Goal: Information Seeking & Learning: Learn about a topic

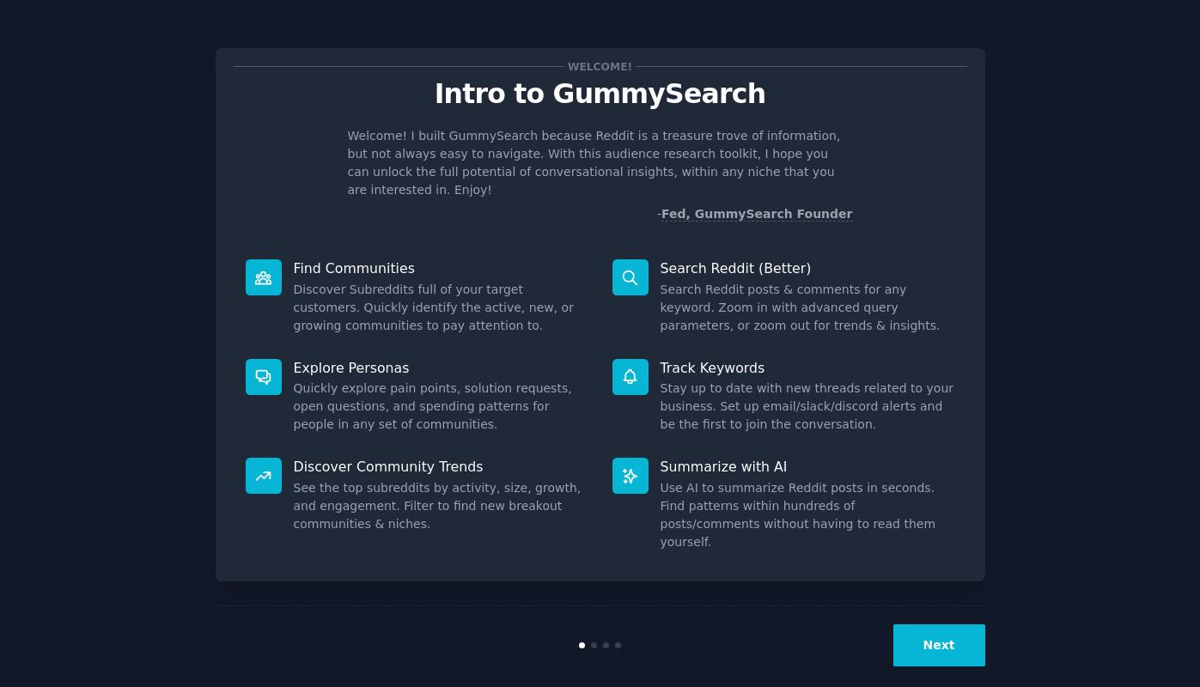
click at [937, 628] on button "Next" at bounding box center [939, 645] width 92 height 42
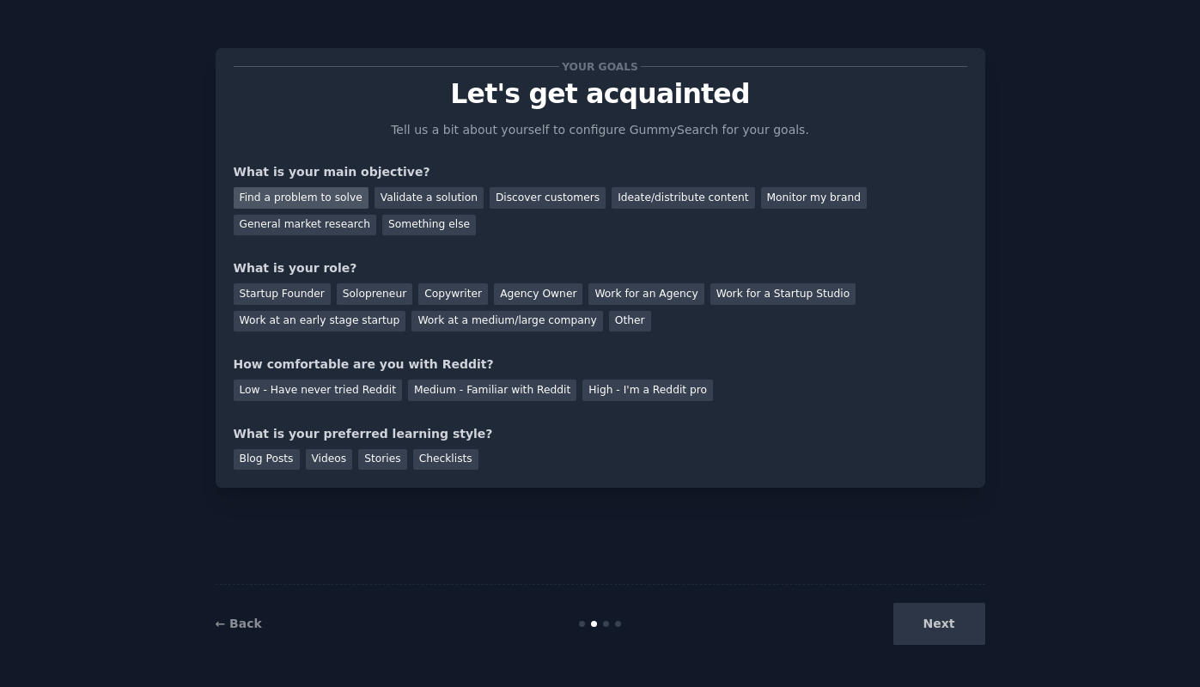
click at [293, 203] on div "Find a problem to solve" at bounding box center [301, 197] width 135 height 21
click at [283, 292] on div "Startup Founder" at bounding box center [282, 293] width 97 height 21
click at [337, 292] on div "Solopreneur" at bounding box center [375, 293] width 76 height 21
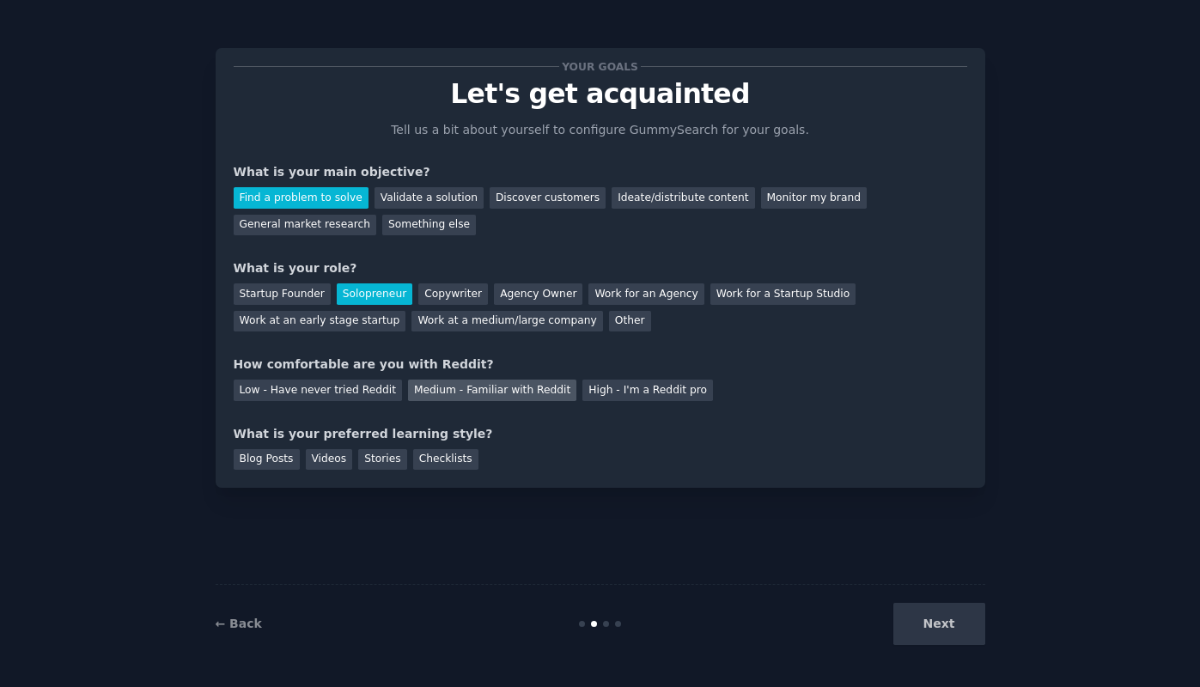
click at [482, 381] on div "Medium - Familiar with Reddit" at bounding box center [492, 390] width 168 height 21
click at [372, 459] on div "Stories" at bounding box center [382, 459] width 48 height 21
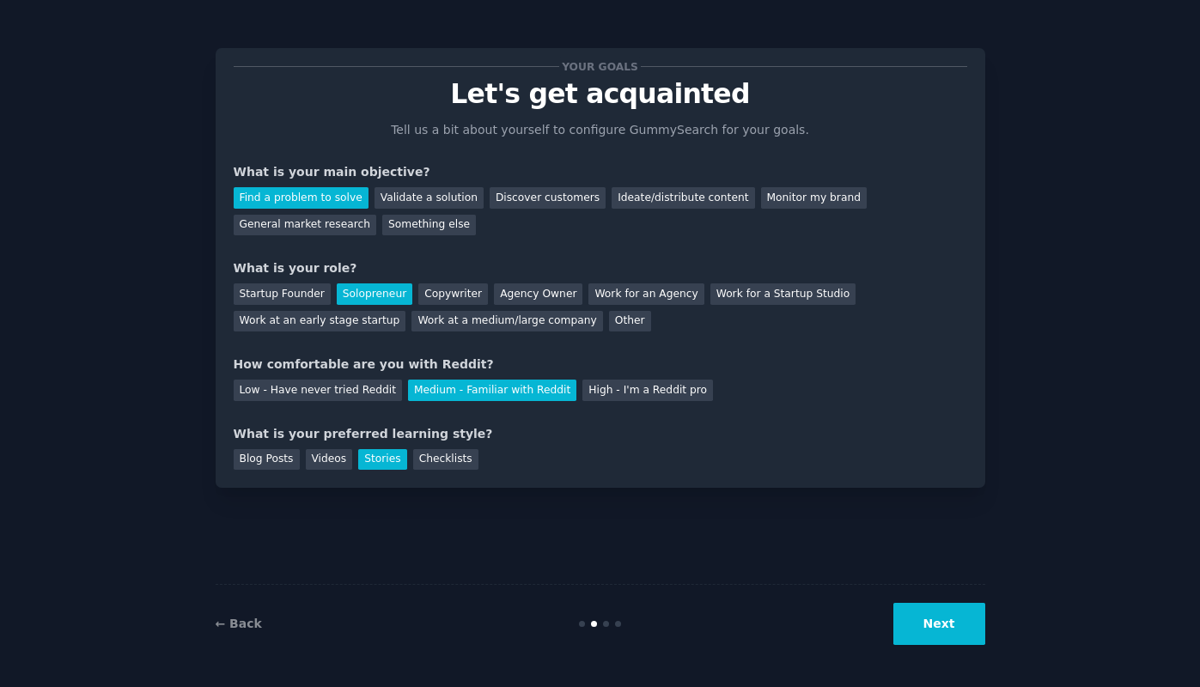
click at [956, 629] on button "Next" at bounding box center [939, 624] width 92 height 42
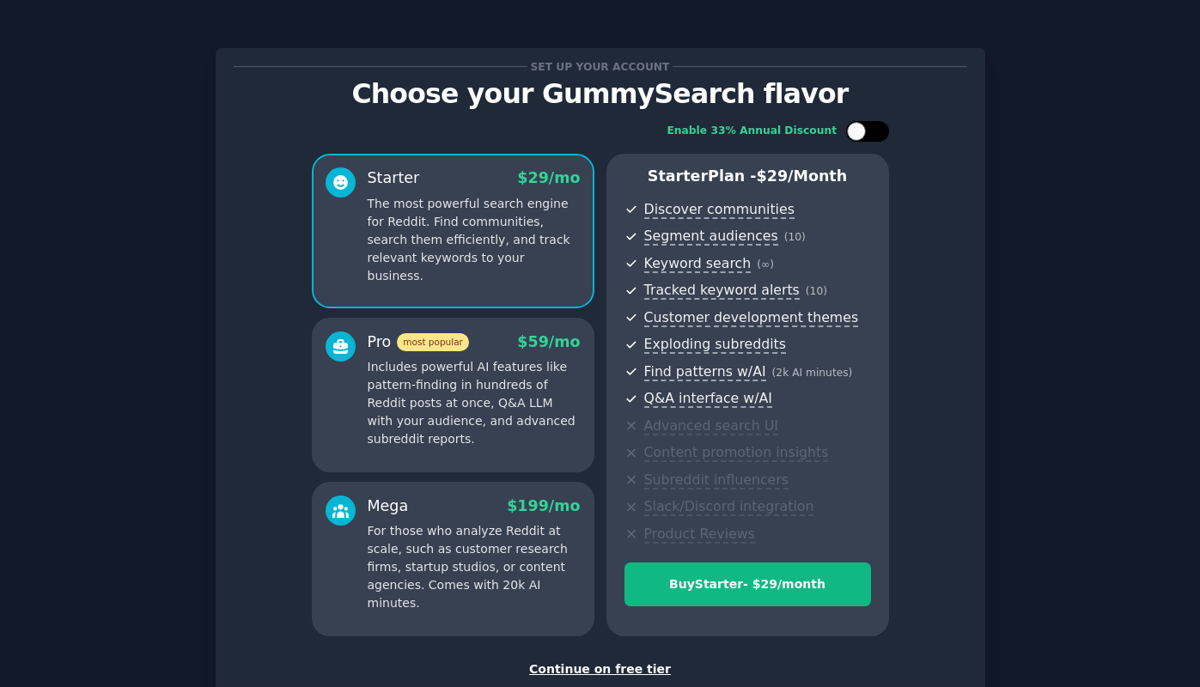
click at [879, 128] on div at bounding box center [867, 131] width 43 height 21
click at [859, 128] on icon at bounding box center [857, 131] width 9 height 9
checkbox input "false"
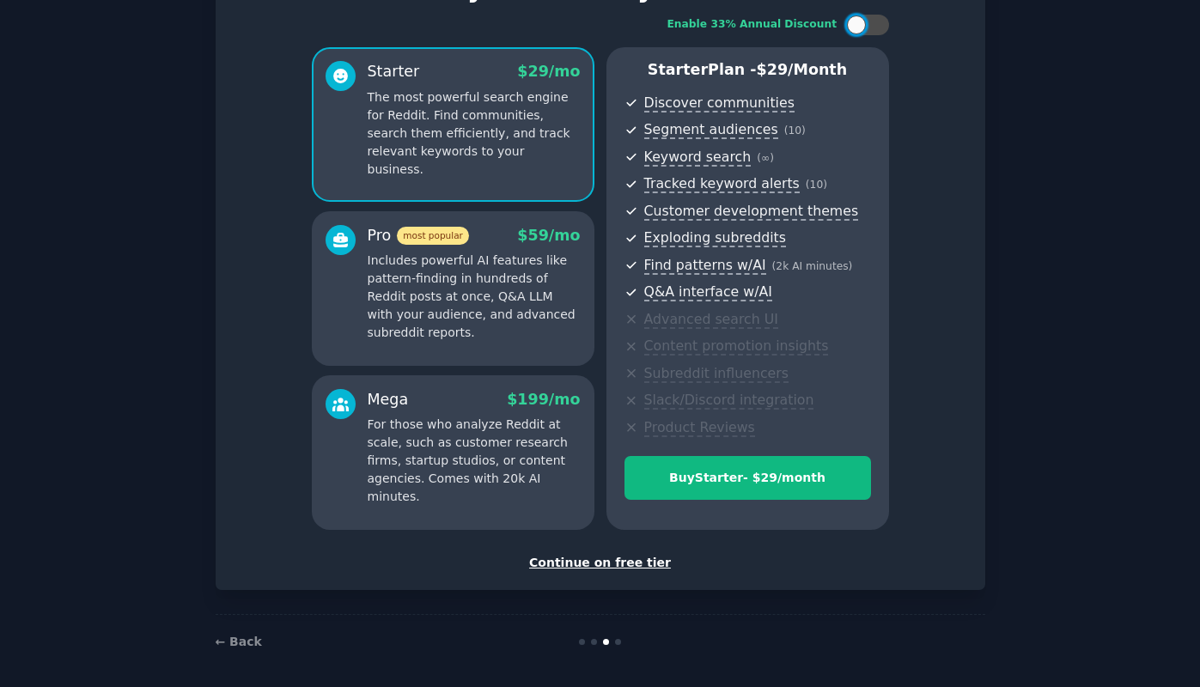
click at [615, 556] on div "Continue on free tier" at bounding box center [600, 563] width 733 height 18
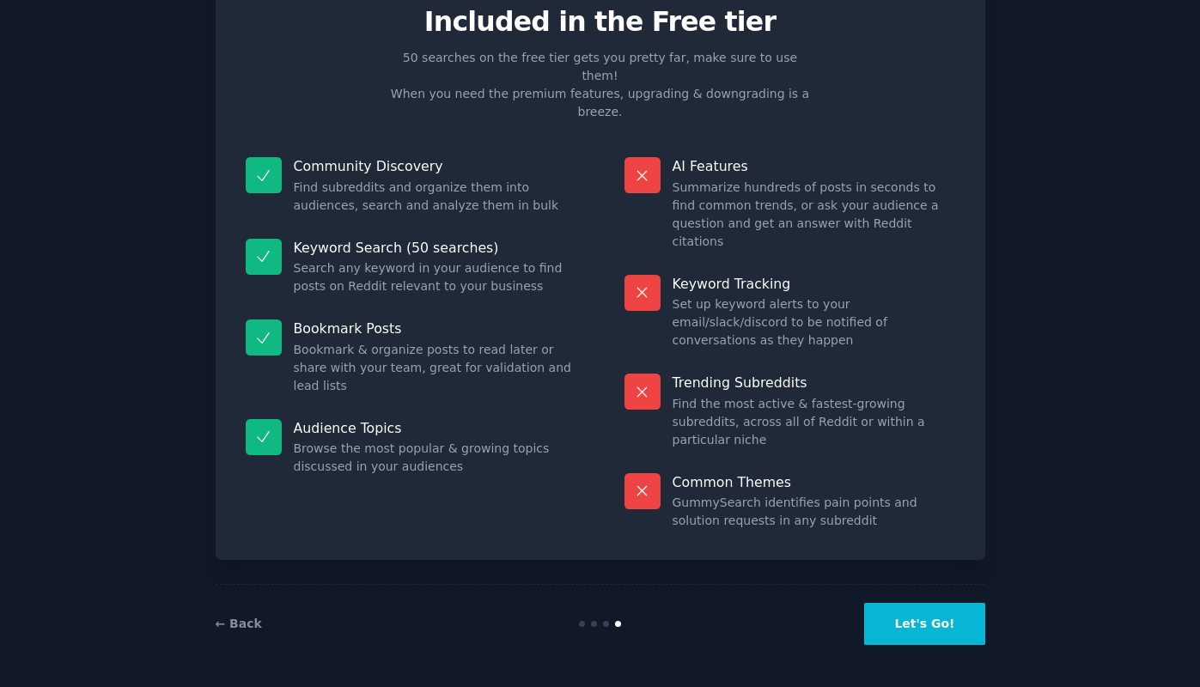
click at [934, 603] on button "Let's Go!" at bounding box center [924, 624] width 120 height 42
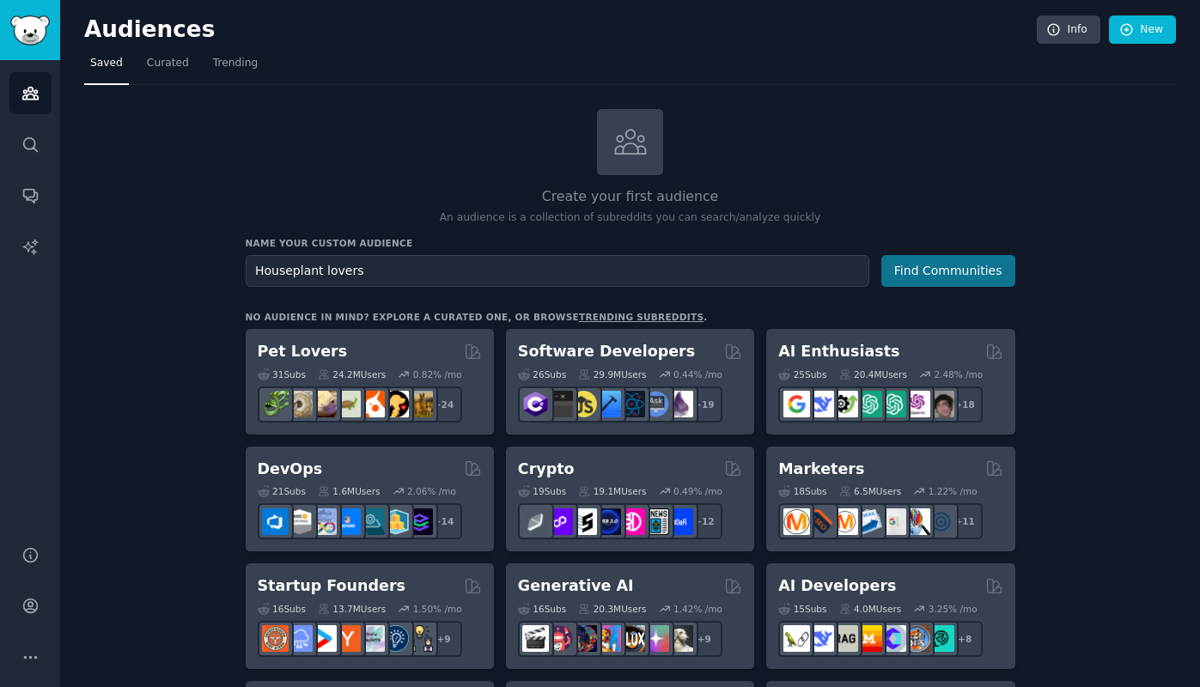
type input "Houseplant lovers"
click at [983, 272] on button "Find Communities" at bounding box center [948, 271] width 134 height 32
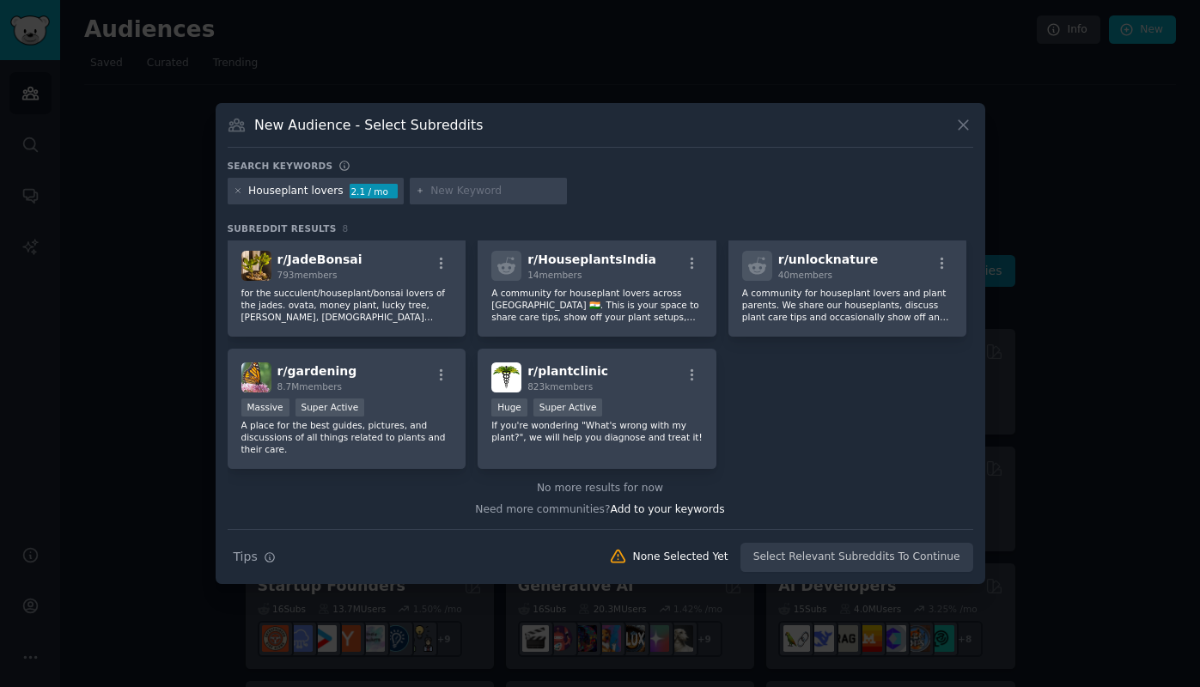
scroll to position [124, 0]
click at [466, 192] on input "text" at bounding box center [495, 191] width 131 height 15
click at [688, 267] on icon "button" at bounding box center [691, 264] width 15 height 15
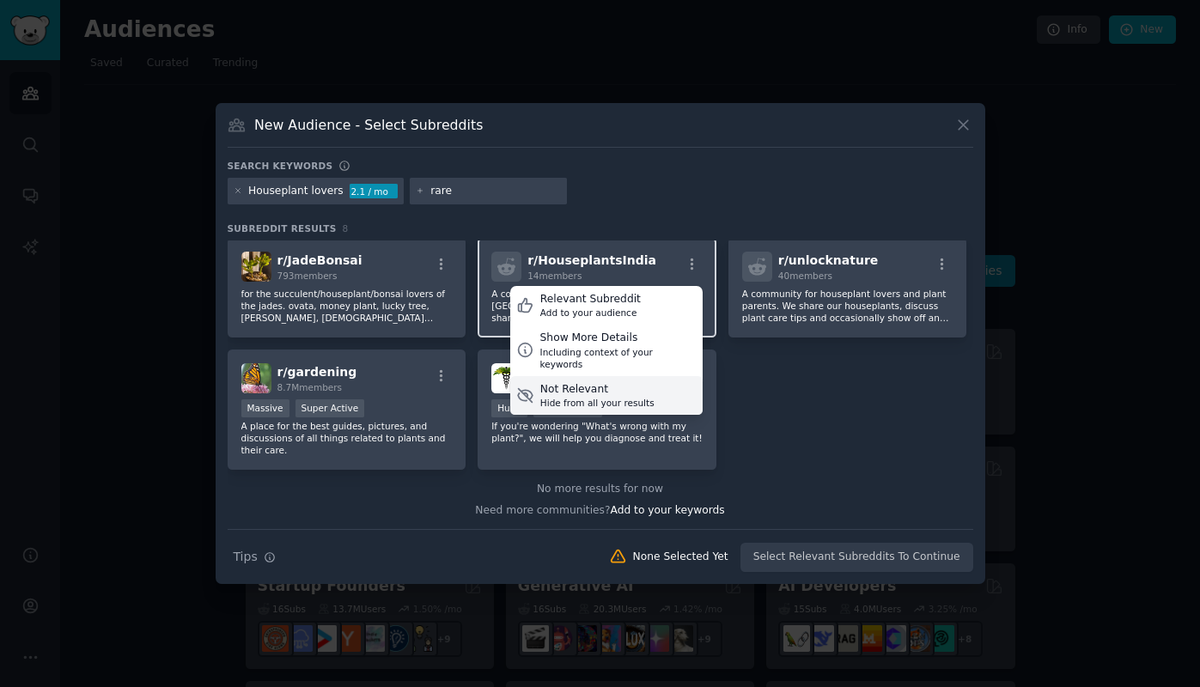
click at [617, 397] on div "Hide from all your results" at bounding box center [597, 403] width 114 height 12
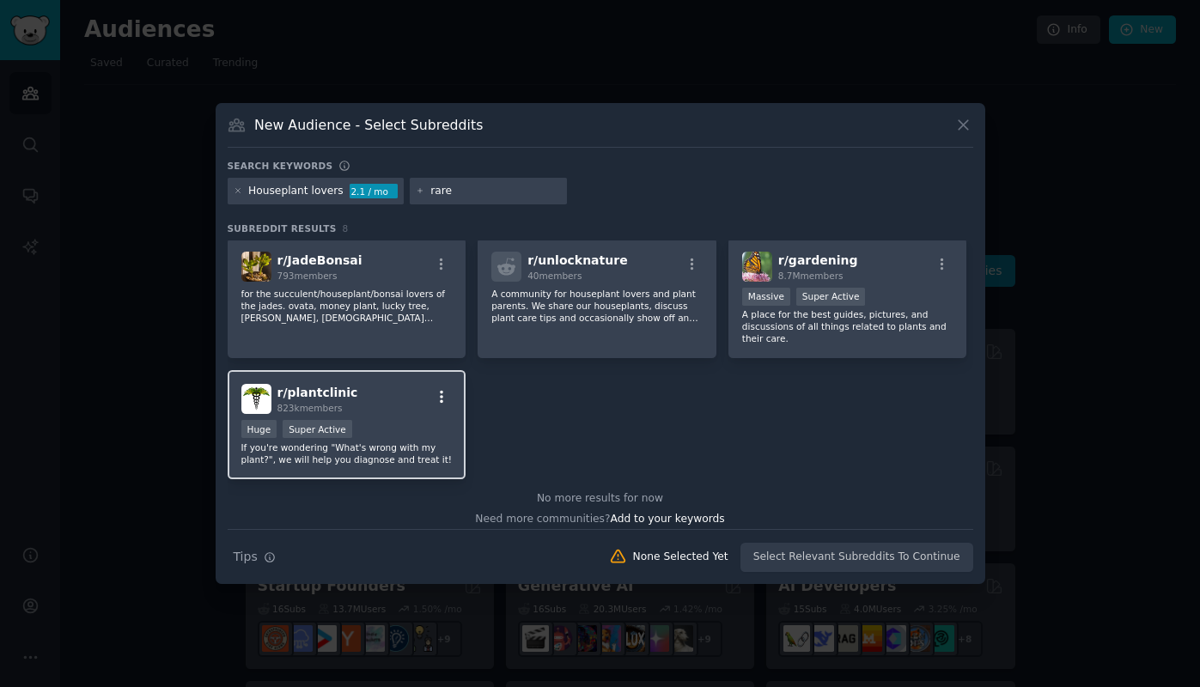
click at [441, 396] on icon "button" at bounding box center [441, 396] width 15 height 15
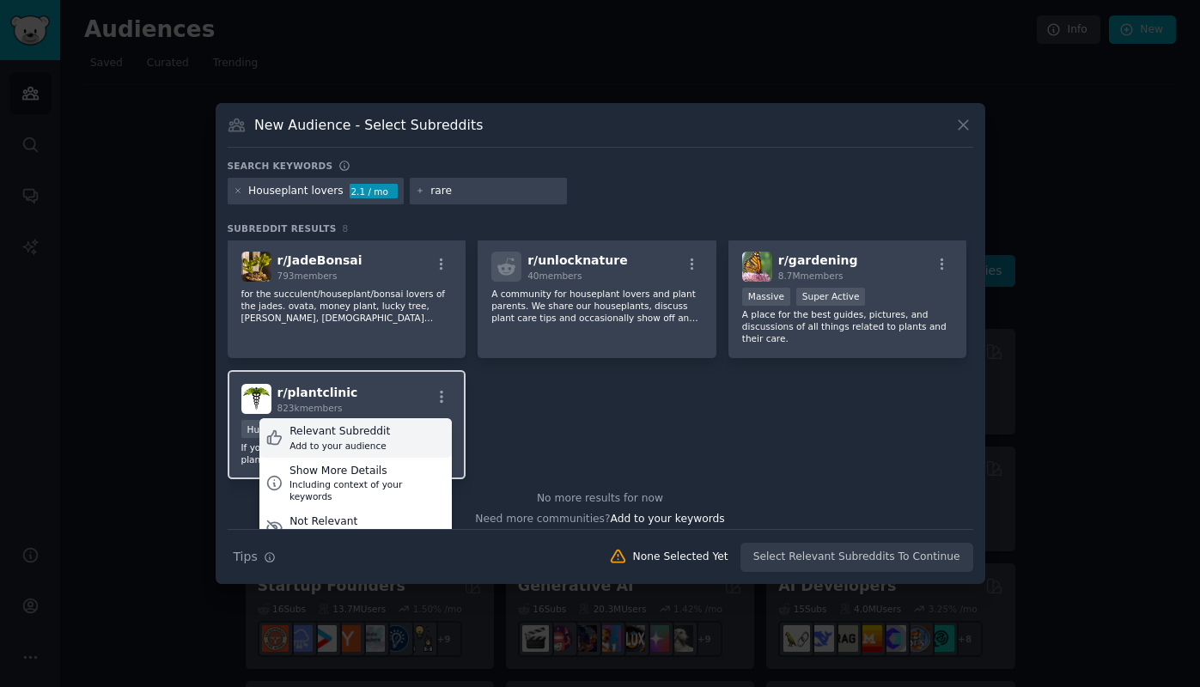
click at [392, 432] on div "Relevant Subreddit Add to your audience" at bounding box center [355, 438] width 192 height 40
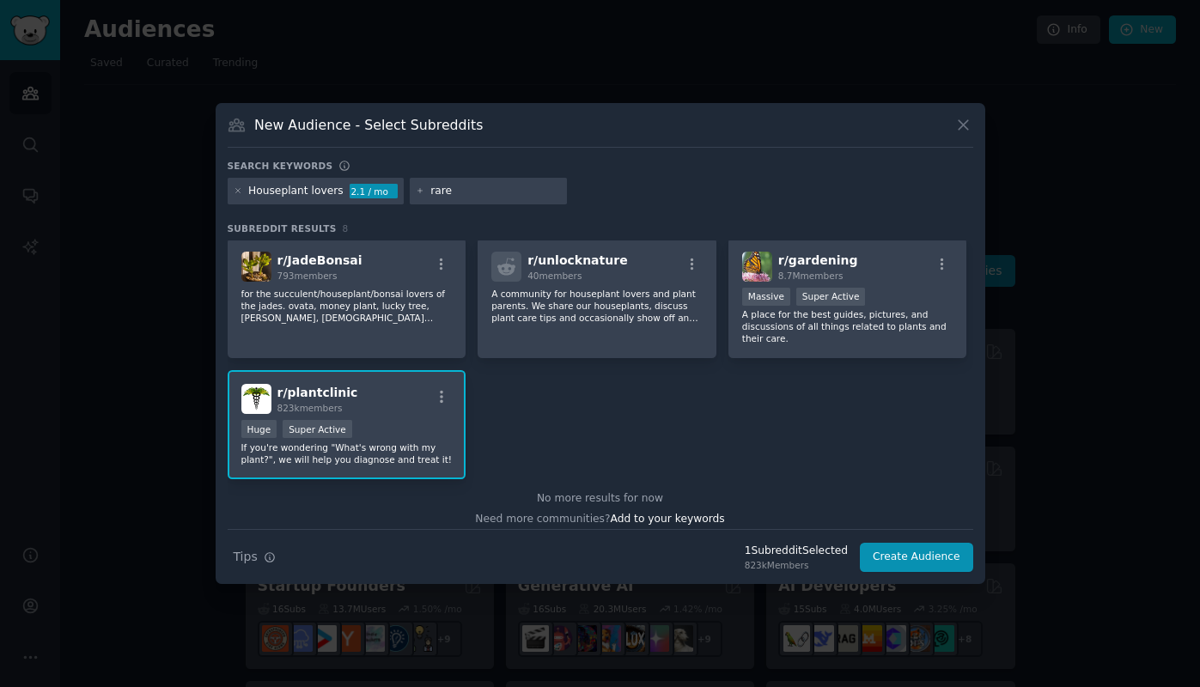
click at [457, 189] on input "rare" at bounding box center [495, 191] width 131 height 15
type input "rarehouseplants"
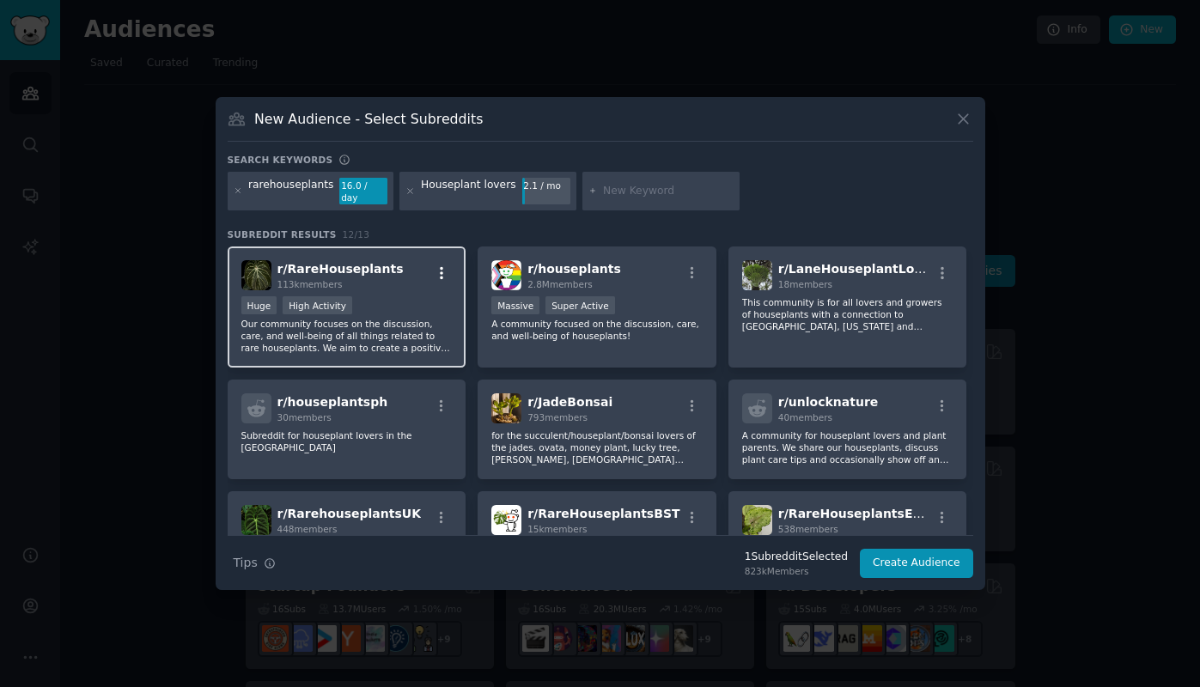
click at [441, 267] on icon "button" at bounding box center [441, 273] width 3 height 12
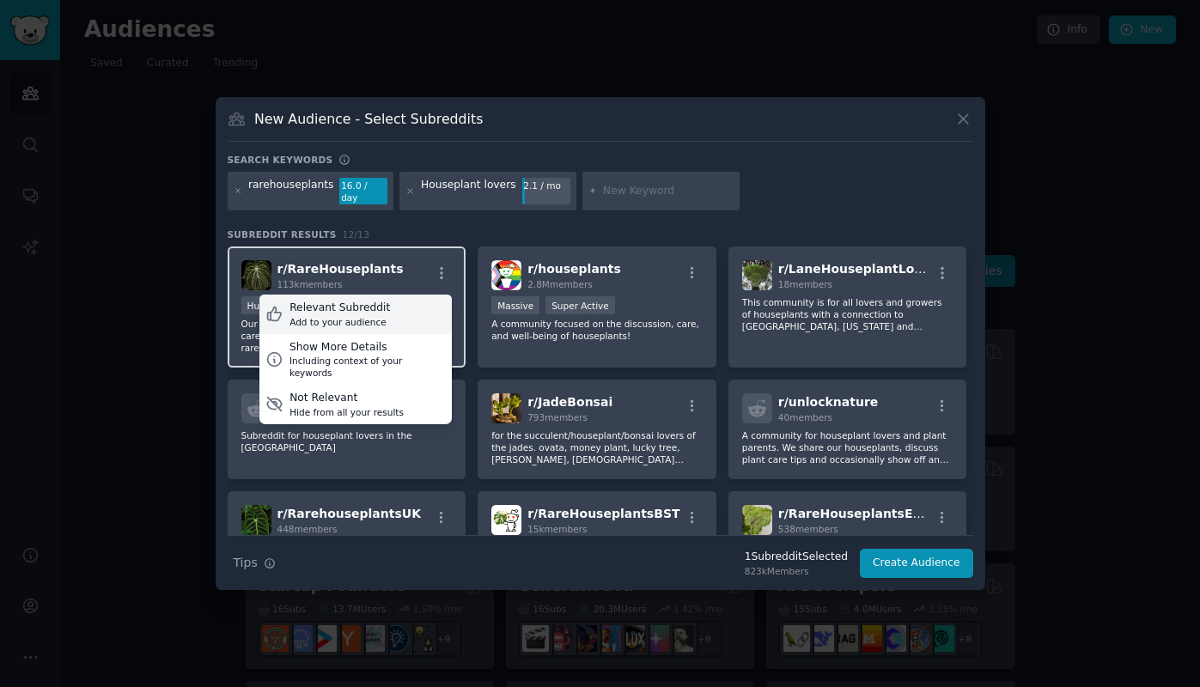
click at [357, 316] on div "Add to your audience" at bounding box center [339, 322] width 100 height 12
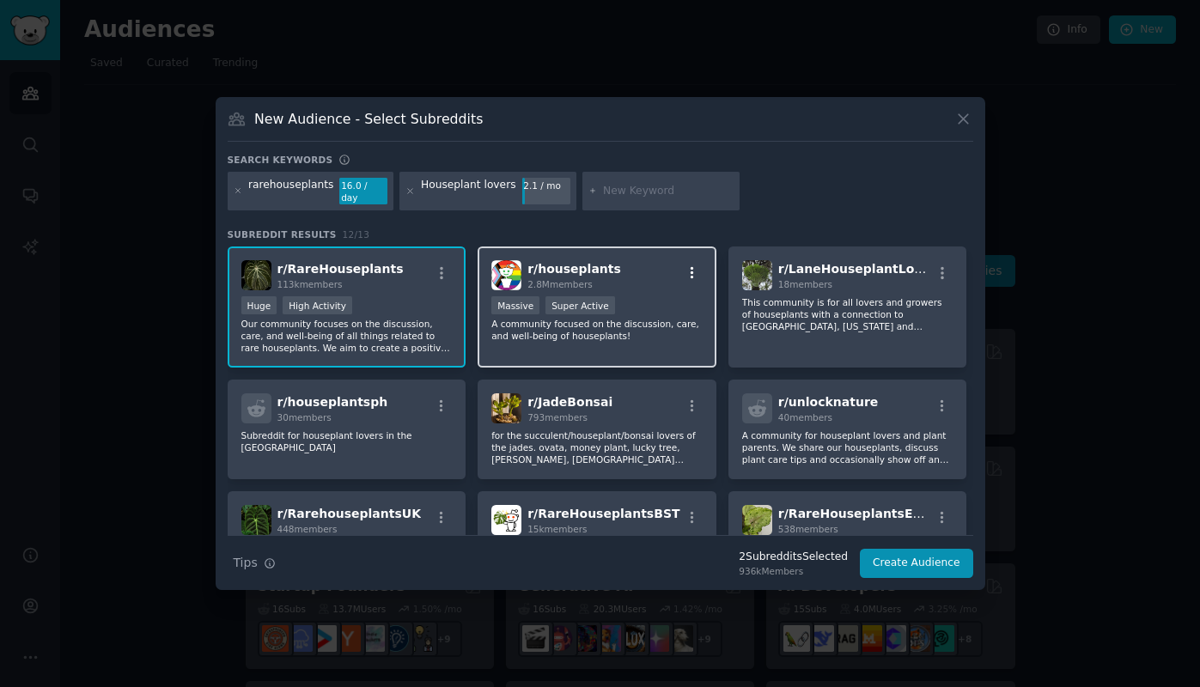
click at [690, 265] on icon "button" at bounding box center [691, 272] width 15 height 15
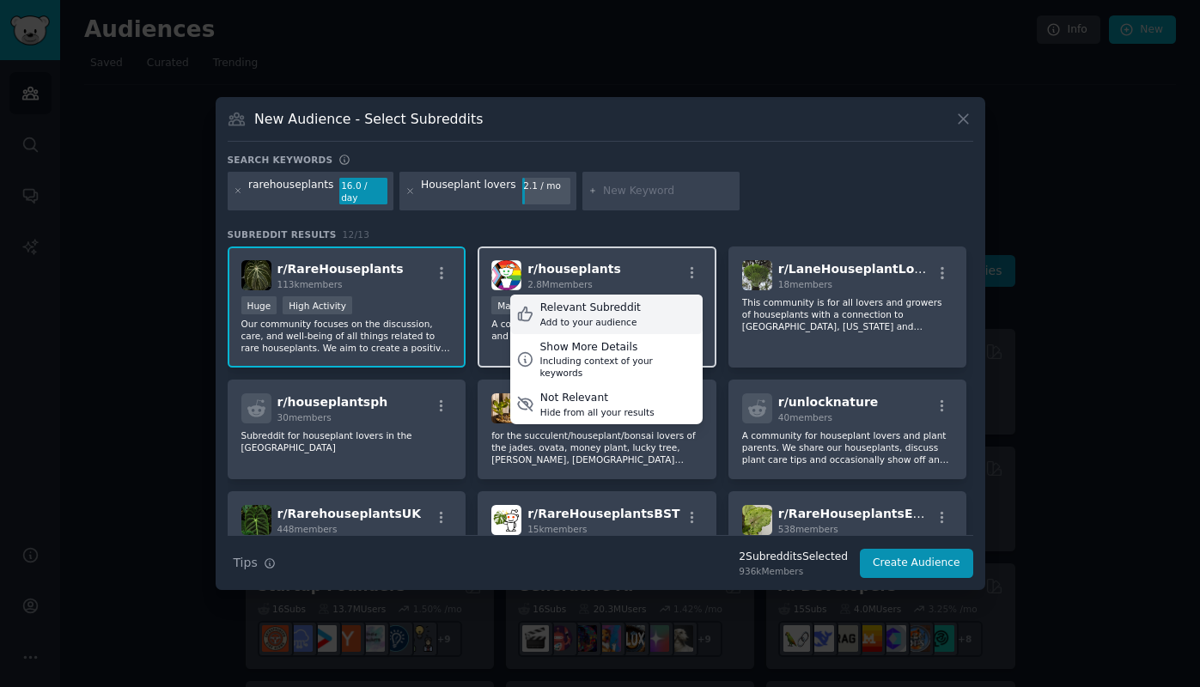
click at [622, 306] on div "Relevant Subreddit" at bounding box center [590, 308] width 100 height 15
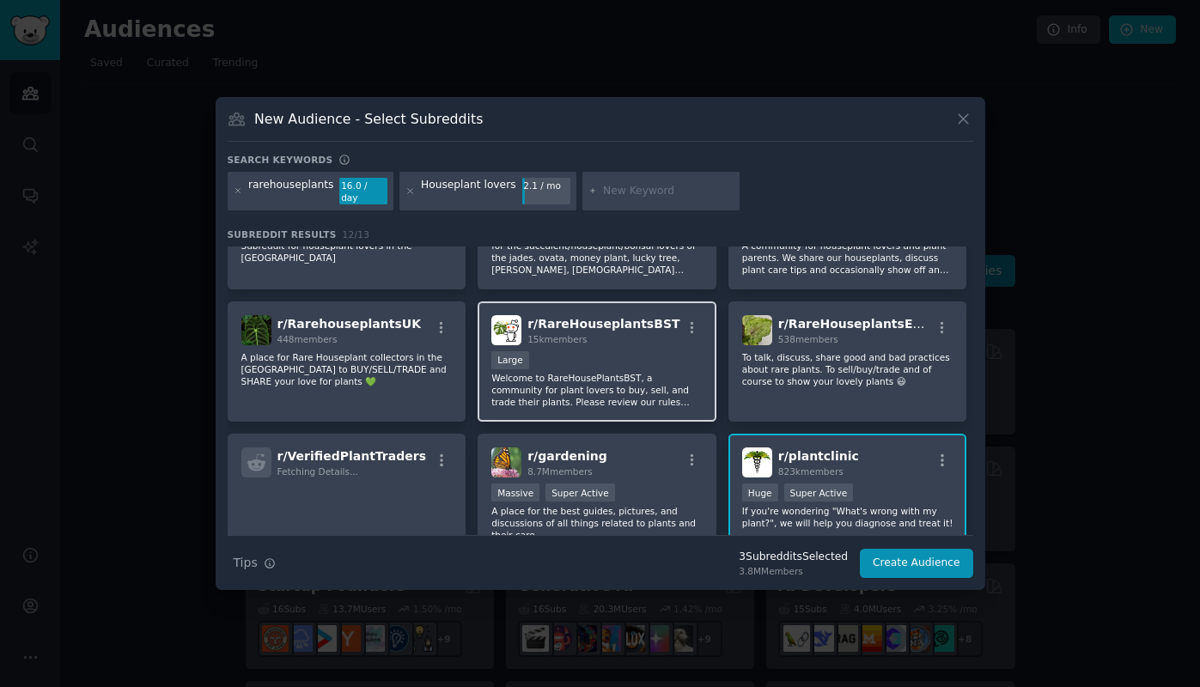
scroll to position [189, 0]
click at [691, 321] on icon "button" at bounding box center [691, 328] width 15 height 15
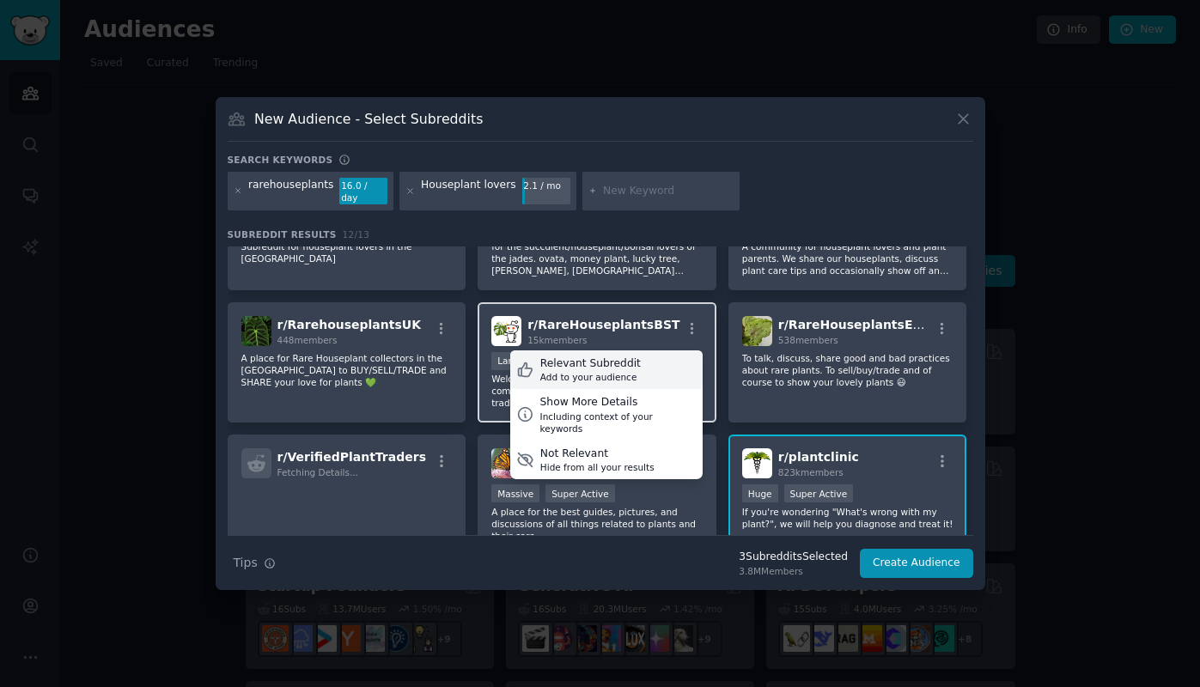
click at [632, 358] on div "Relevant Subreddit Add to your audience" at bounding box center [606, 370] width 192 height 40
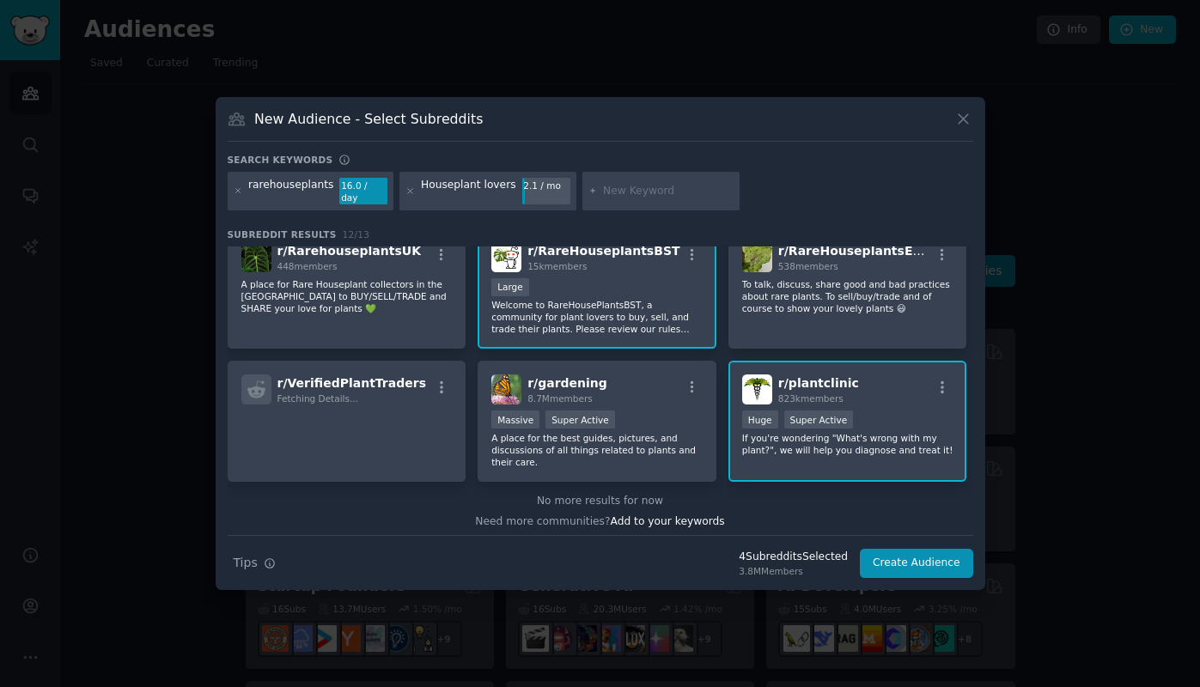
scroll to position [266, 0]
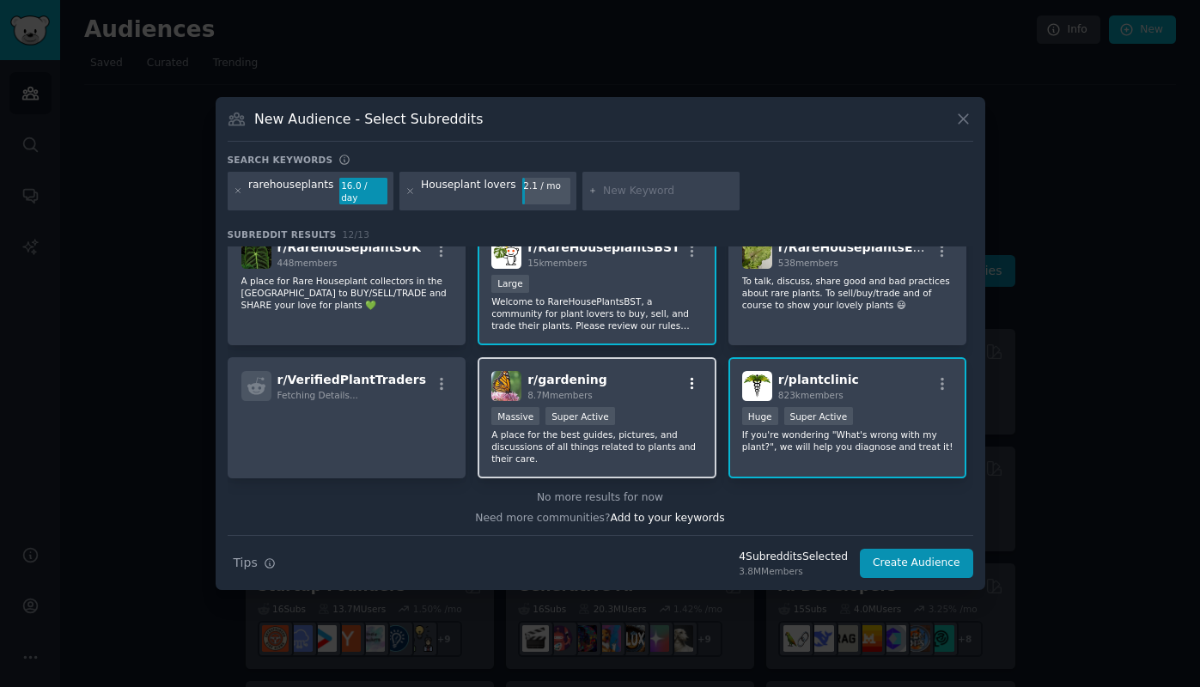
click at [684, 380] on icon "button" at bounding box center [691, 383] width 15 height 15
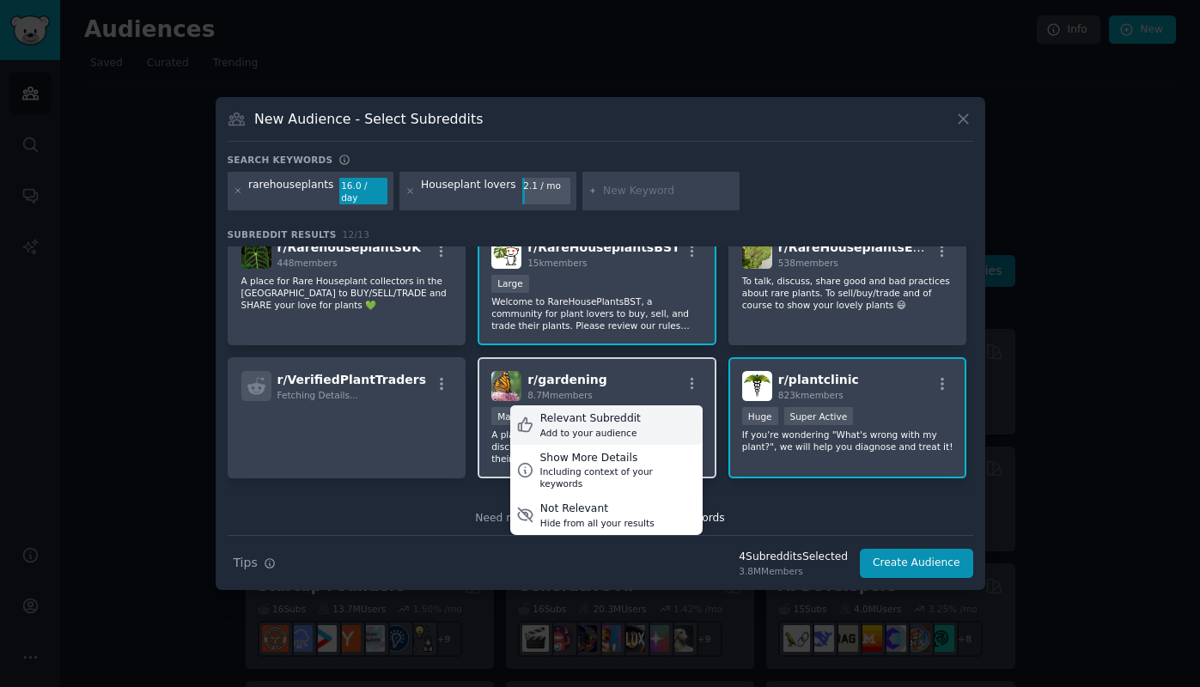
click at [635, 413] on div "Relevant Subreddit Add to your audience" at bounding box center [606, 425] width 192 height 40
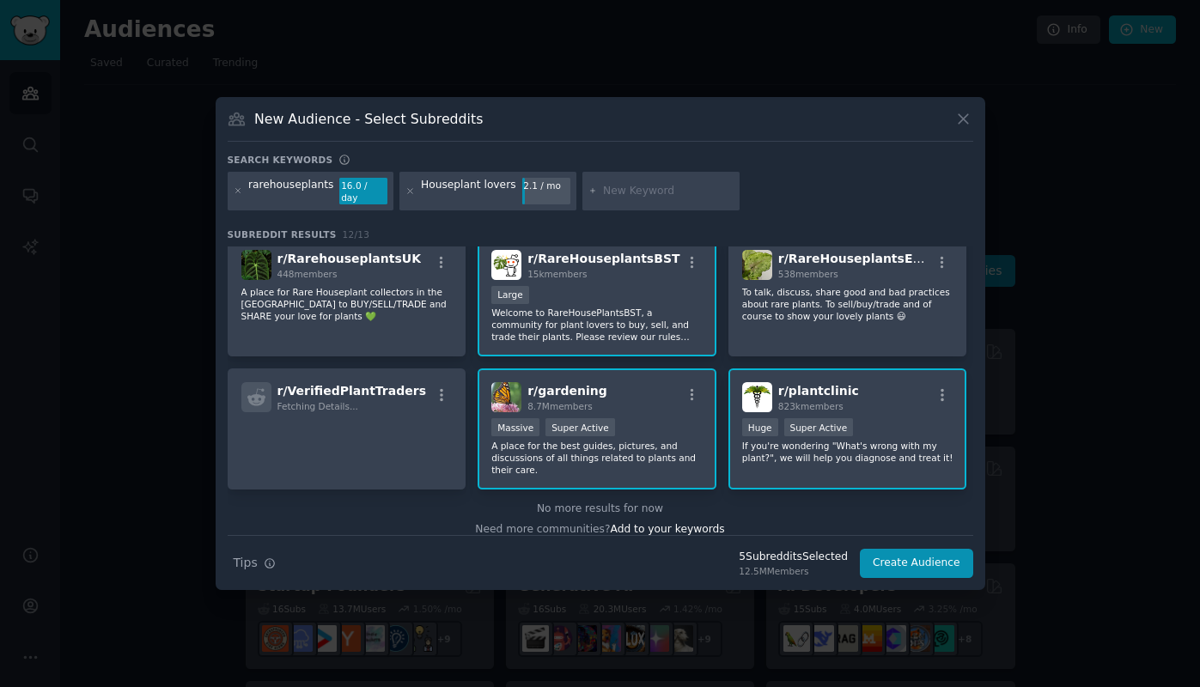
scroll to position [257, 0]
click at [927, 551] on button "Create Audience" at bounding box center [916, 563] width 113 height 29
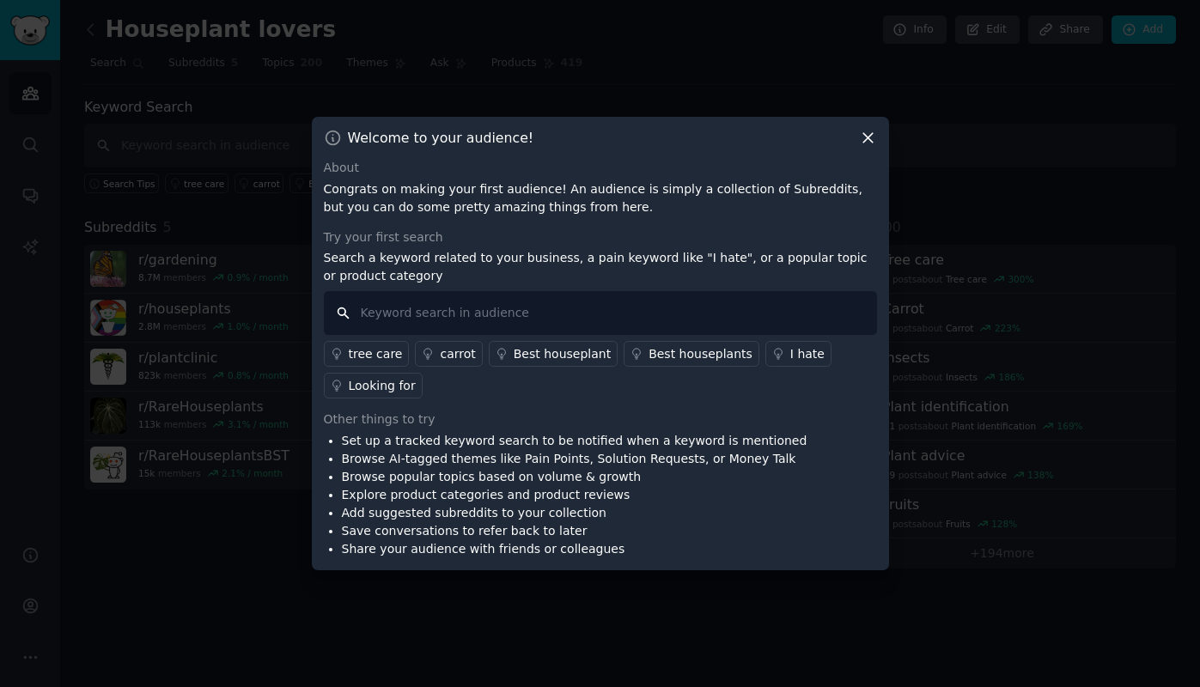
click at [471, 311] on input "text" at bounding box center [600, 313] width 553 height 44
paste input ""thrips [MEDICAL_DATA]""
click at [363, 316] on input ""thrips [MEDICAL_DATA]" at bounding box center [600, 313] width 553 height 44
type input "thrips [MEDICAL_DATA]"
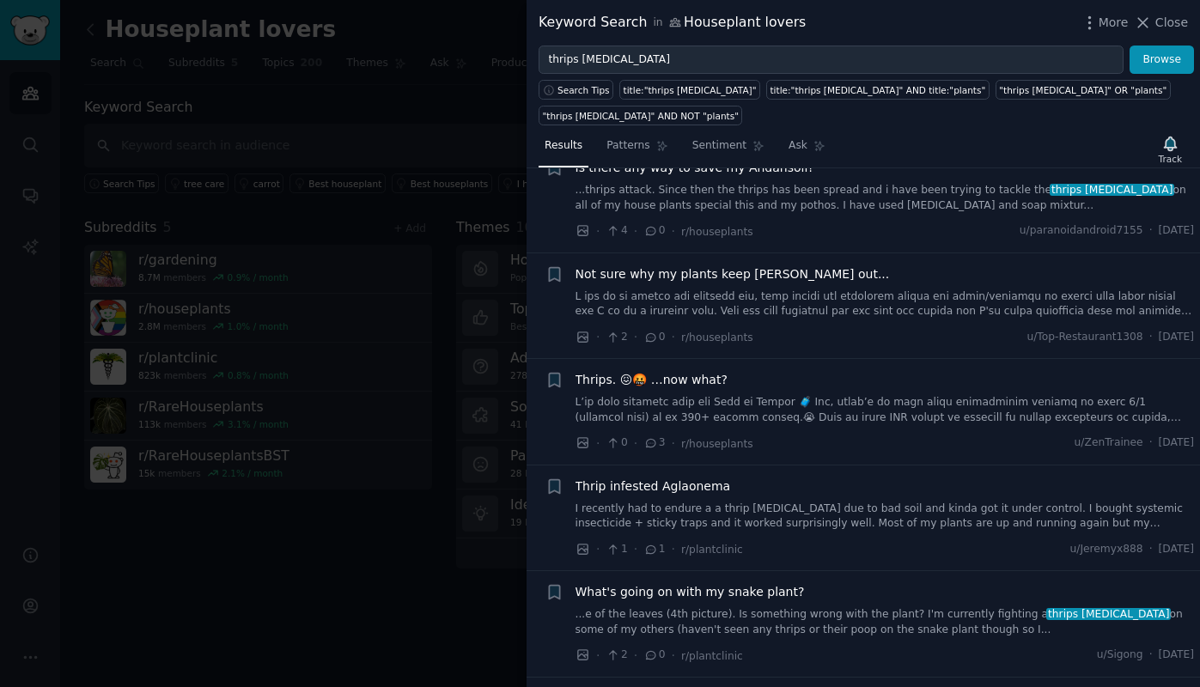
scroll to position [1329, 0]
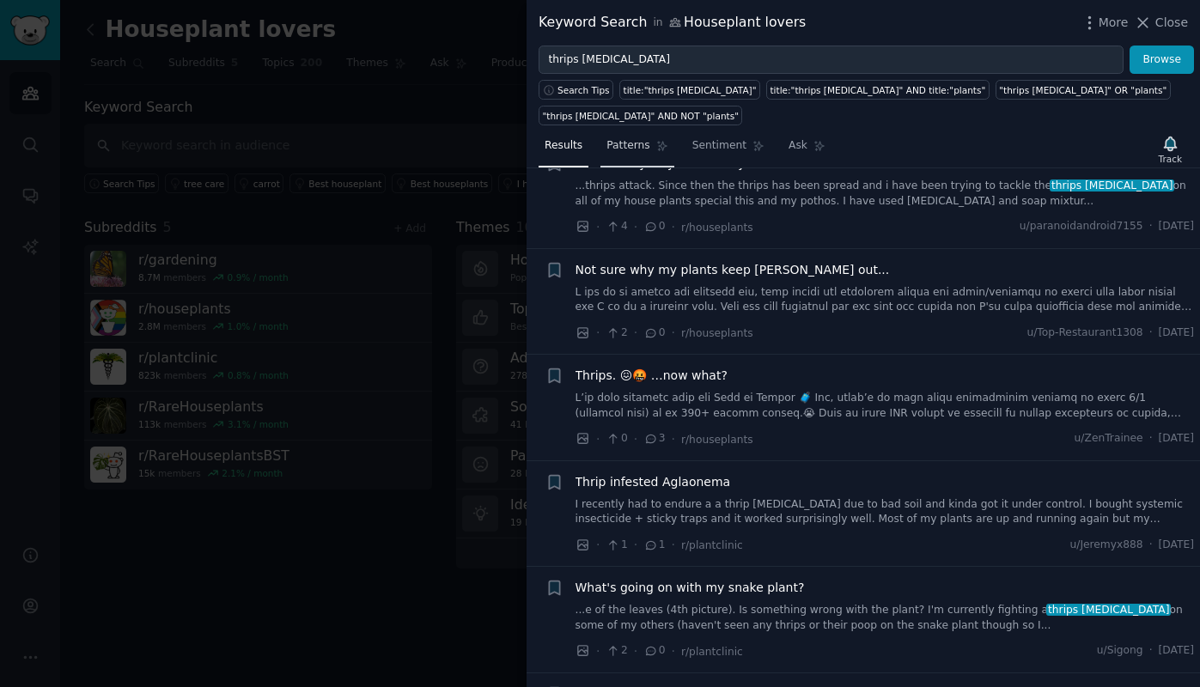
click at [643, 143] on span "Patterns" at bounding box center [627, 145] width 43 height 15
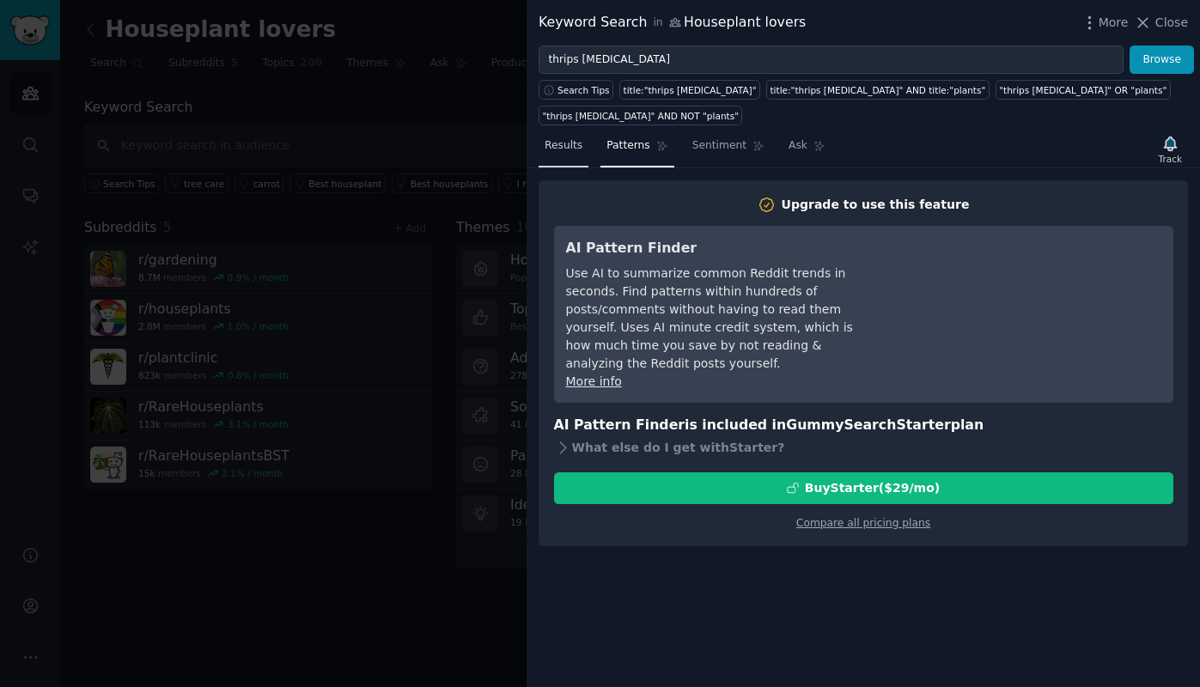
click at [574, 145] on span "Results" at bounding box center [563, 145] width 38 height 15
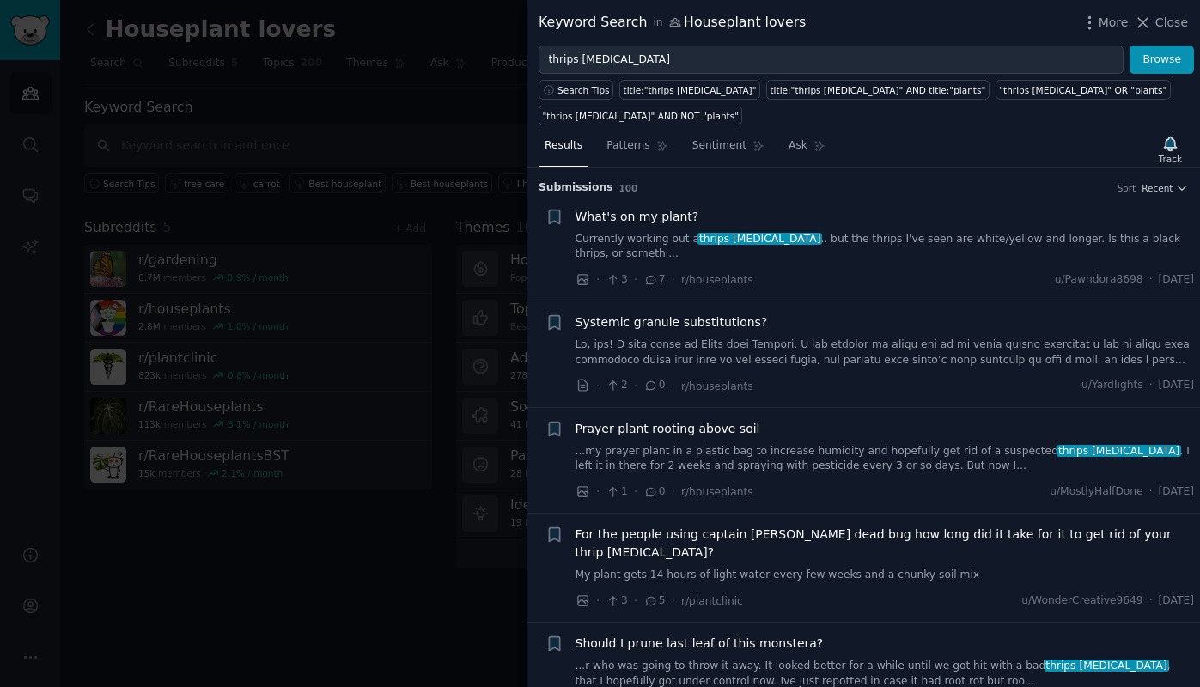
click at [853, 250] on link "Currently working out a thrips [MEDICAL_DATA] .. but the thrips I've seen are w…" at bounding box center [884, 247] width 619 height 30
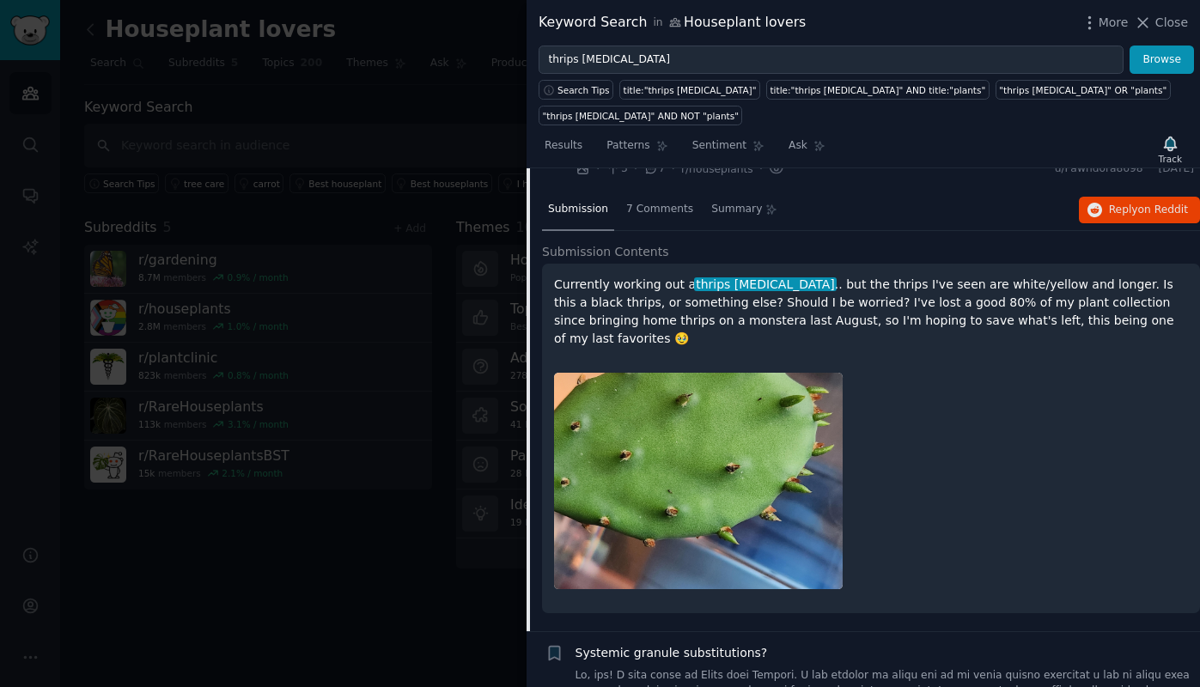
scroll to position [107, 0]
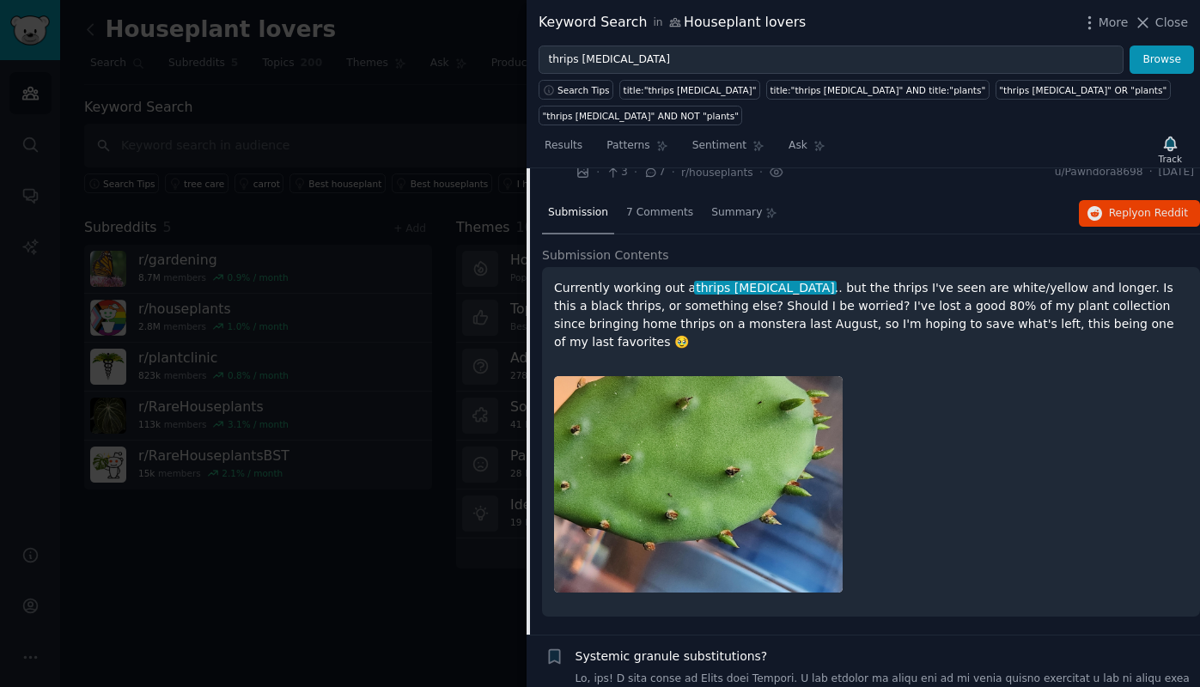
click at [962, 419] on div at bounding box center [871, 484] width 634 height 240
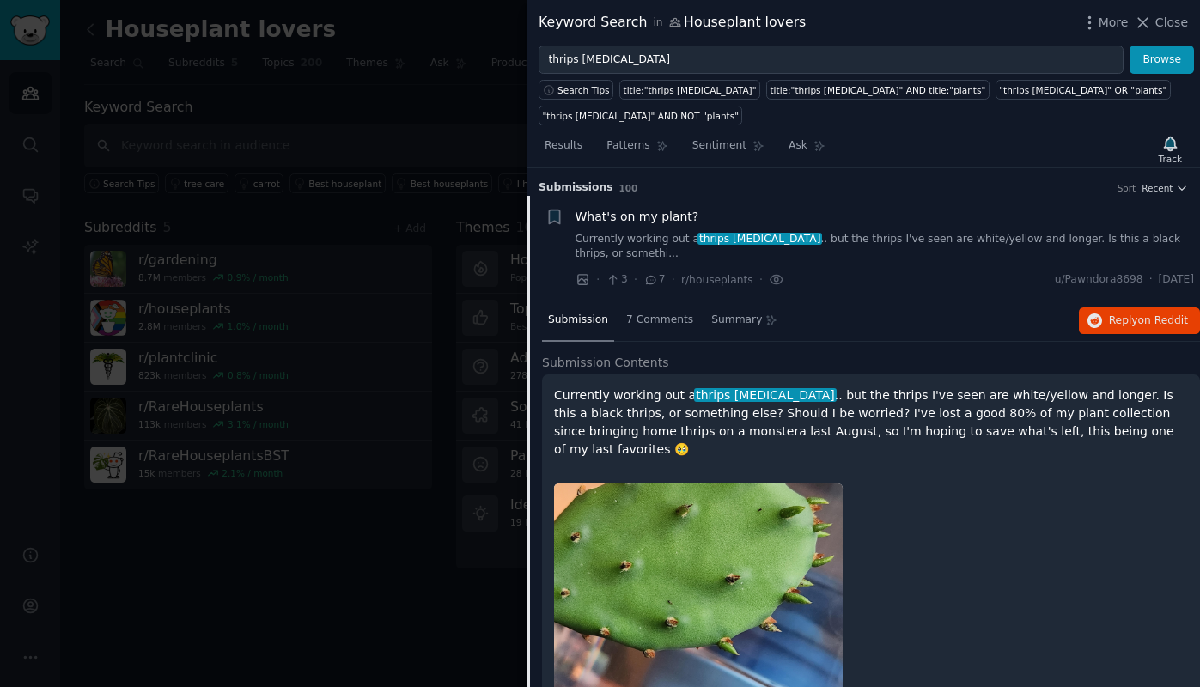
scroll to position [0, 0]
click at [948, 265] on div "What's on my plant? Currently working out a thrips [MEDICAL_DATA] .. but the th…" at bounding box center [884, 249] width 619 height 82
click at [934, 255] on link "Currently working out a thrips [MEDICAL_DATA] .. but the thrips I've seen are w…" at bounding box center [884, 247] width 619 height 30
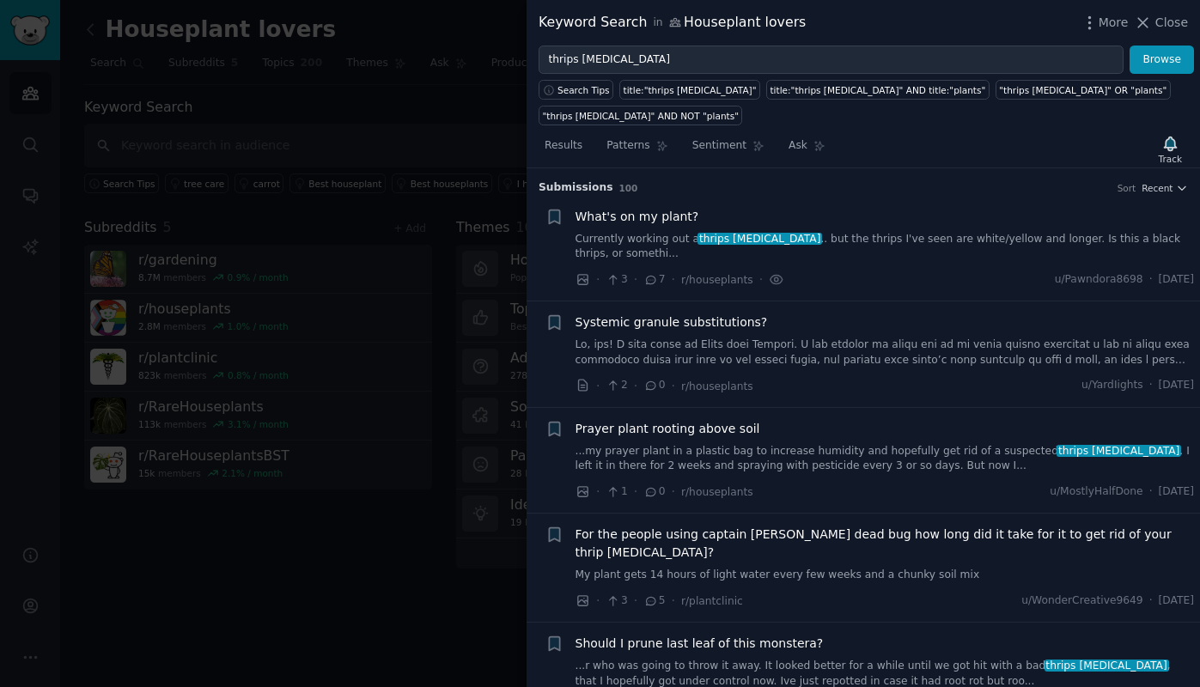
click at [904, 331] on div "Systemic granule substitutions?" at bounding box center [884, 340] width 619 height 54
click at [890, 328] on div "Systemic granule substitutions?" at bounding box center [884, 322] width 619 height 18
click at [889, 347] on link at bounding box center [884, 353] width 619 height 30
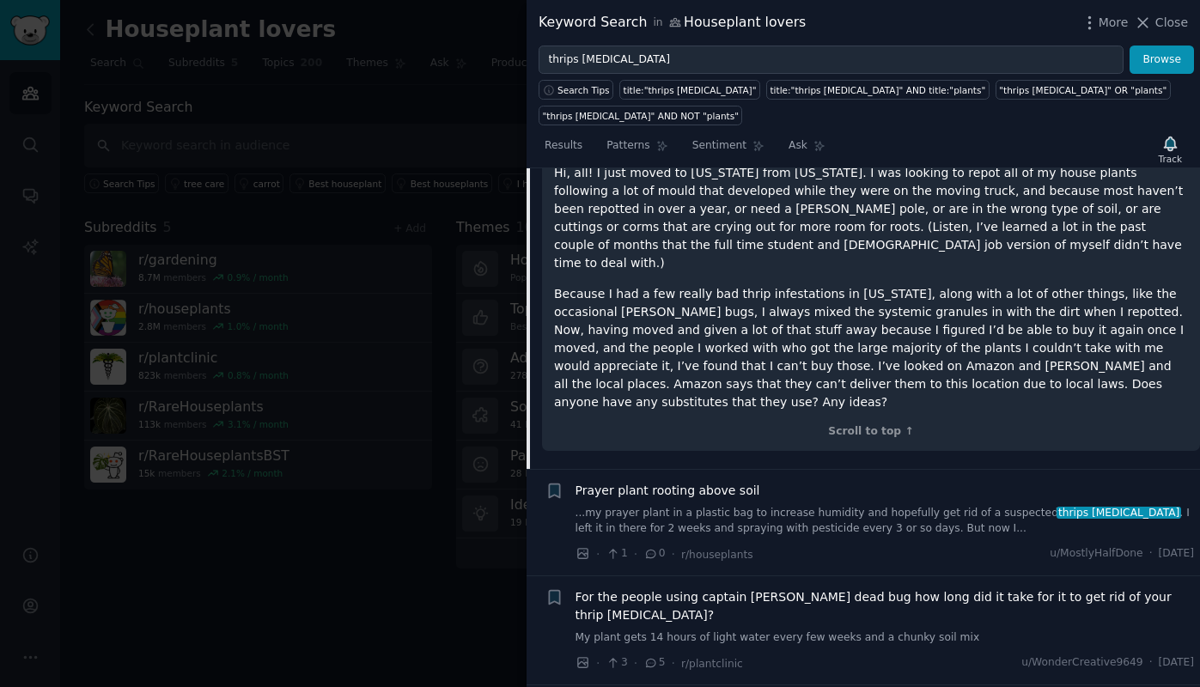
scroll to position [331, 0]
